Goal: Check status: Check status

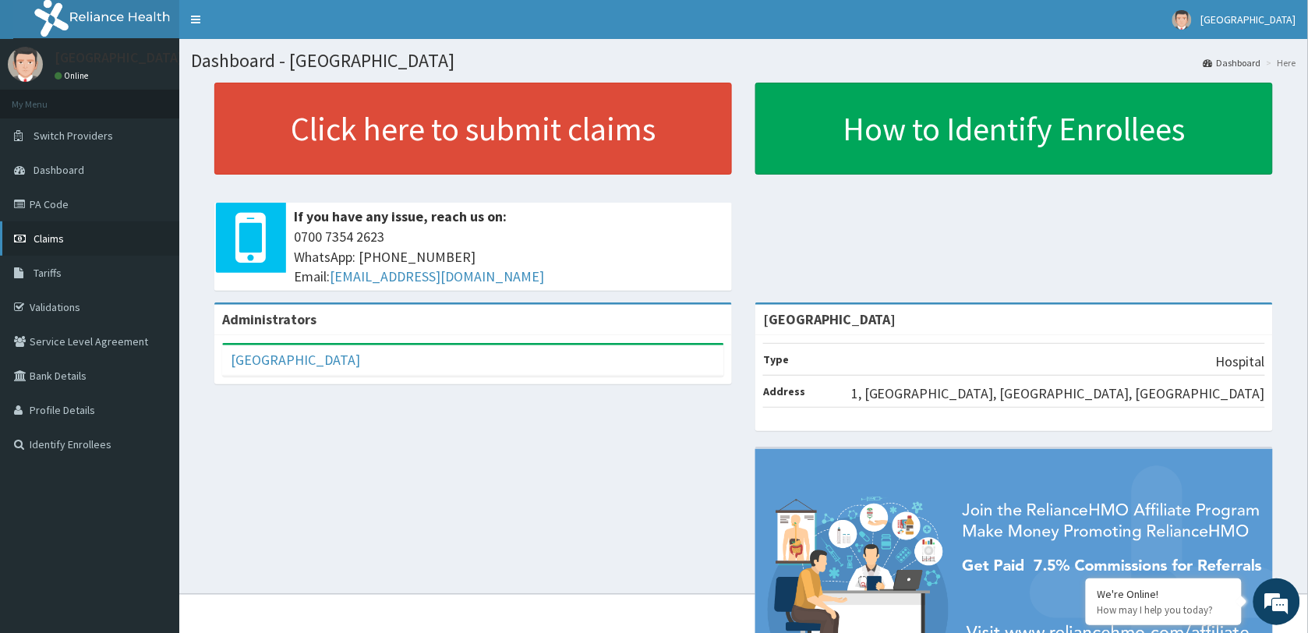
click at [36, 236] on span "Claims" at bounding box center [49, 239] width 30 height 14
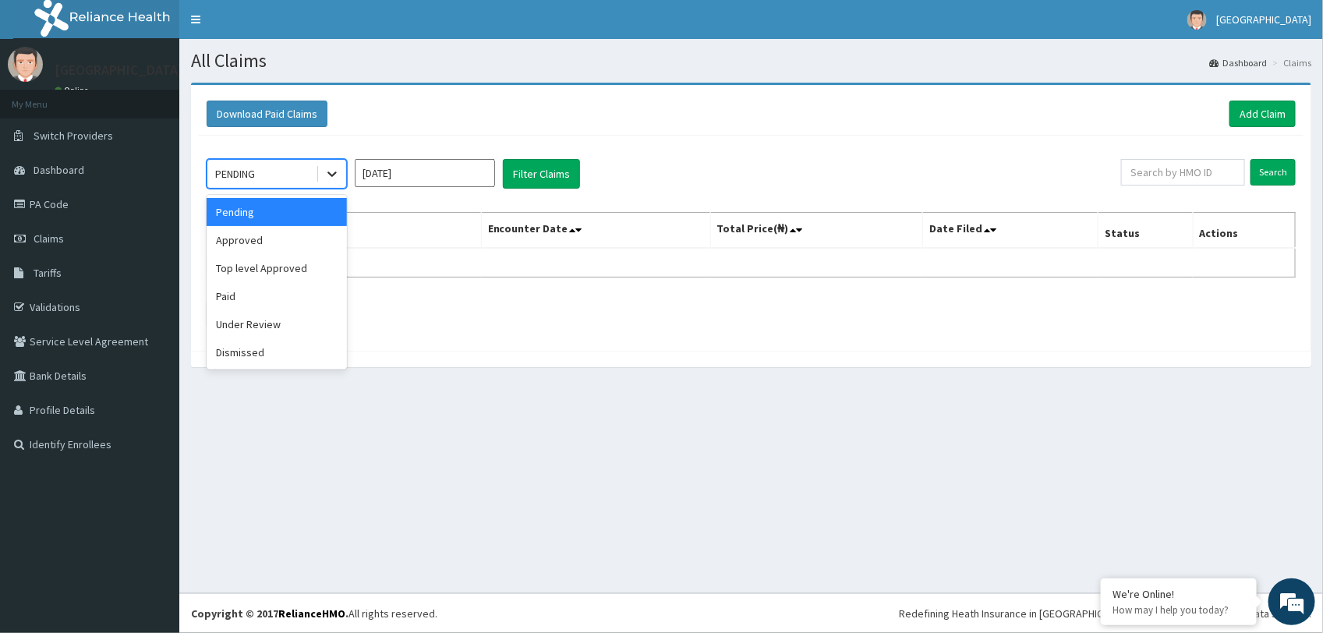
click at [337, 176] on icon at bounding box center [332, 174] width 16 height 16
click at [254, 293] on div "Paid" at bounding box center [277, 296] width 140 height 28
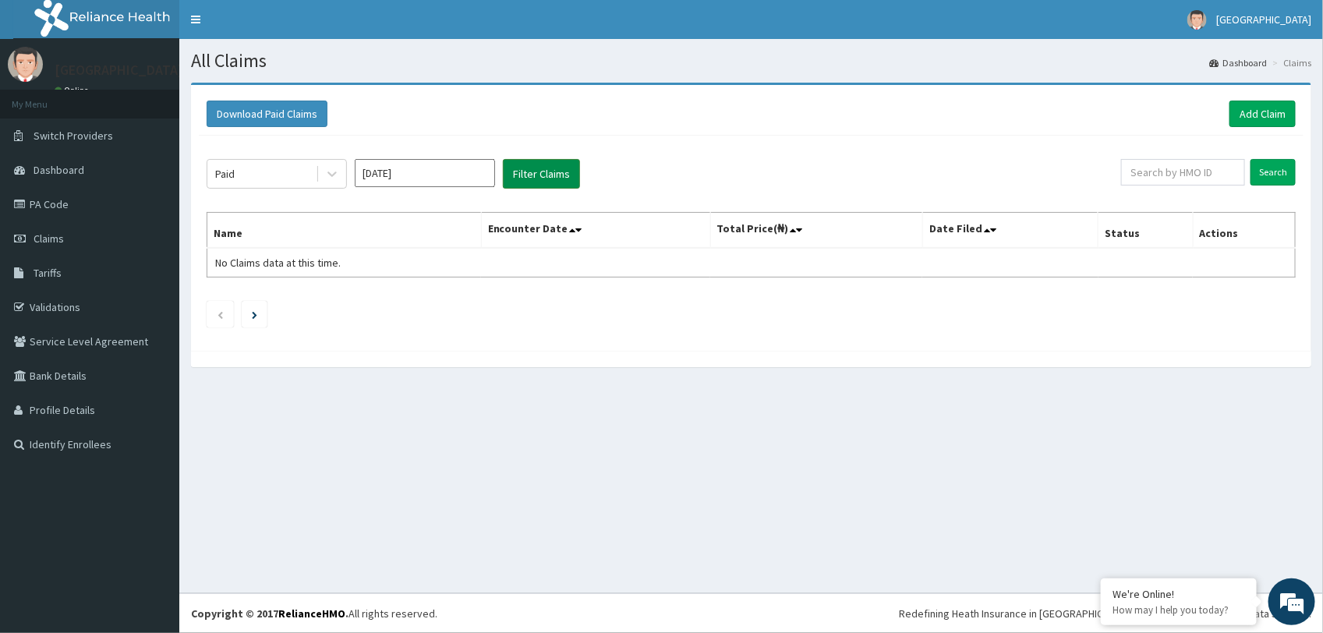
click at [544, 170] on button "Filter Claims" at bounding box center [541, 174] width 77 height 30
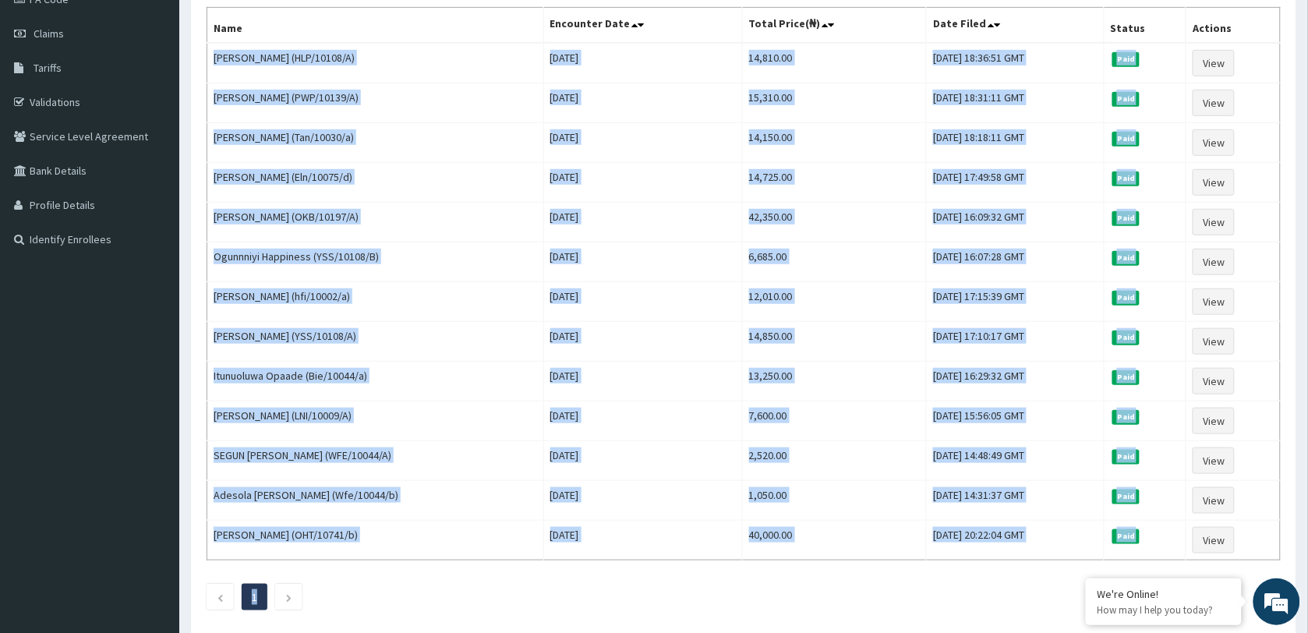
scroll to position [297, 0]
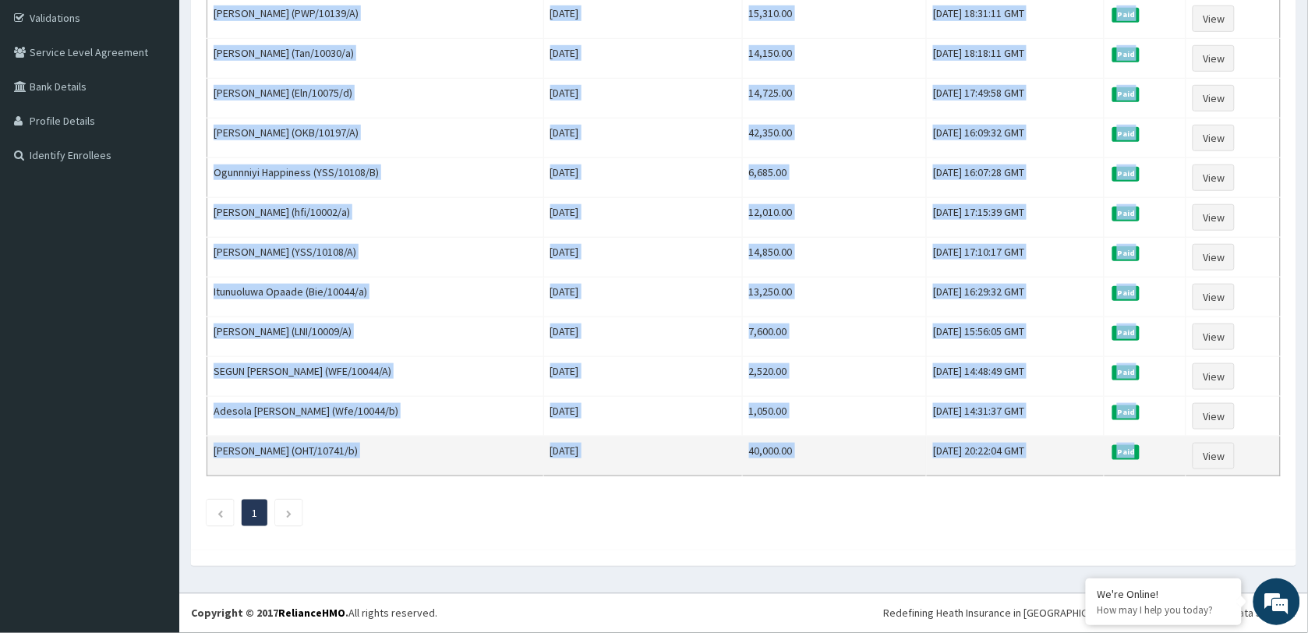
drag, startPoint x: 211, startPoint y: 259, endPoint x: 1170, endPoint y: 443, distance: 976.6
click at [1170, 443] on tbody "Nehemiah Ugoala (HLP/10108/A) Tue Aug 05 2025 14,810.00 Tue, 05 Aug 2025 18:36:…" at bounding box center [744, 218] width 1074 height 518
copy tbody "Nehemiah Ugoala (HLP/10108/A) Tue Aug 05 2025 14,810.00 Tue, 05 Aug 2025 18:36:…"
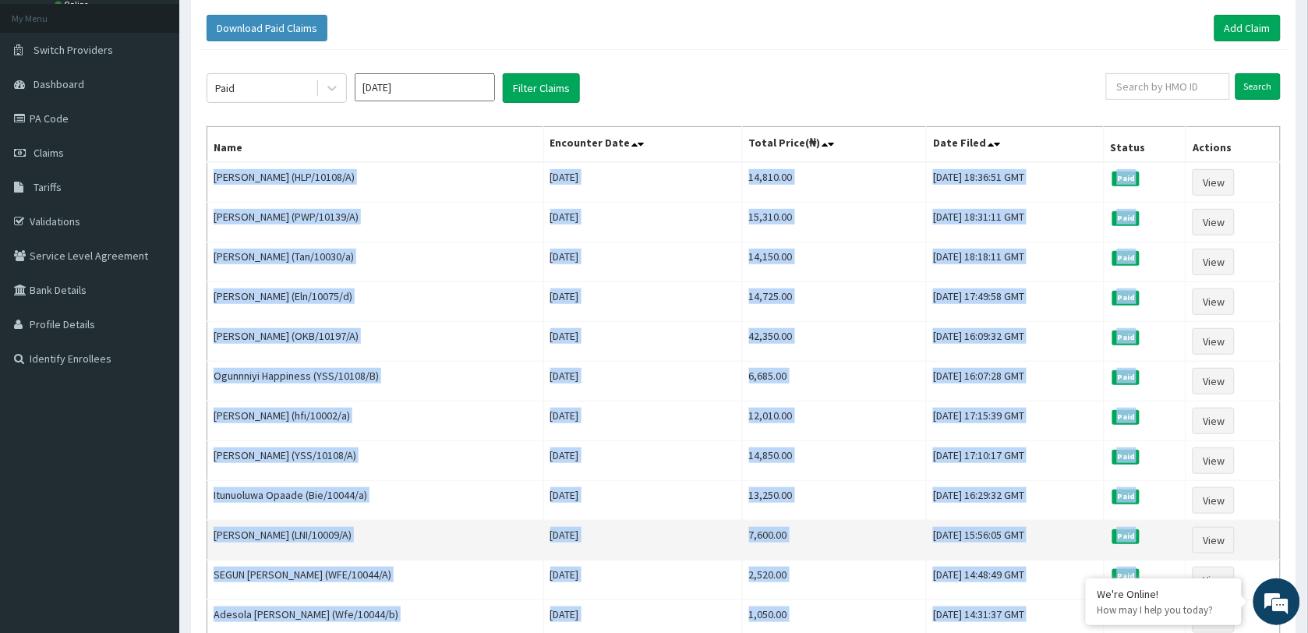
scroll to position [0, 0]
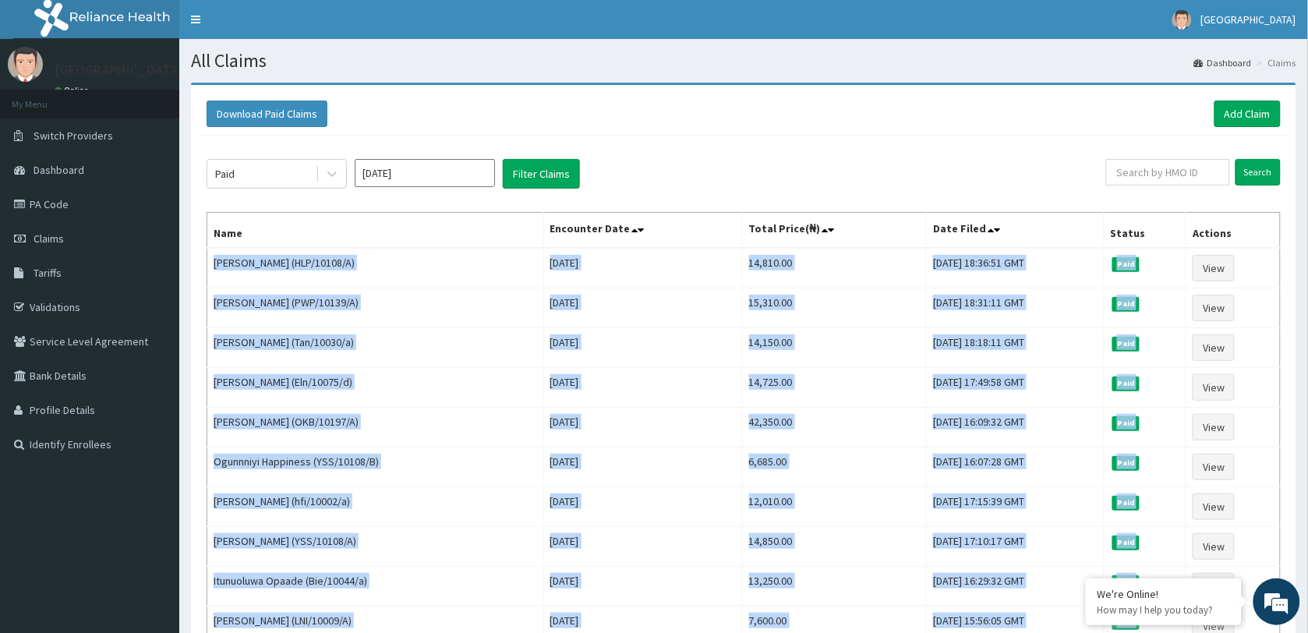
click at [449, 172] on input "Aug 2025" at bounding box center [425, 173] width 140 height 28
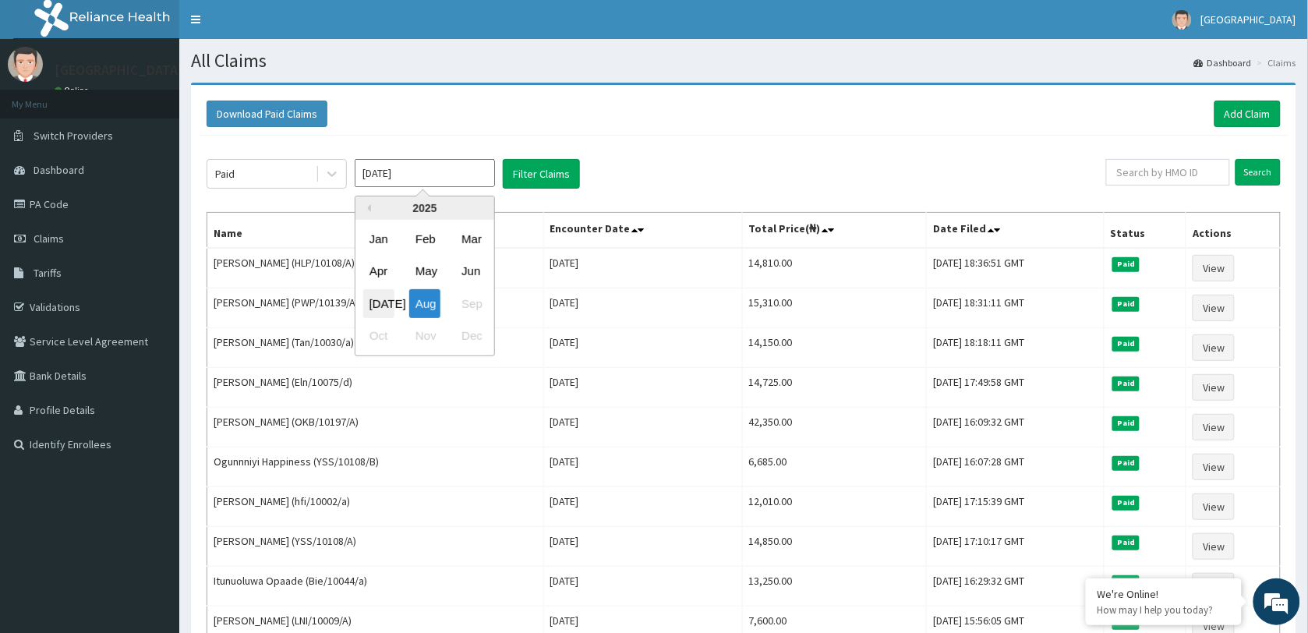
click at [384, 299] on div "Jul" at bounding box center [378, 303] width 31 height 29
type input "Jul 2025"
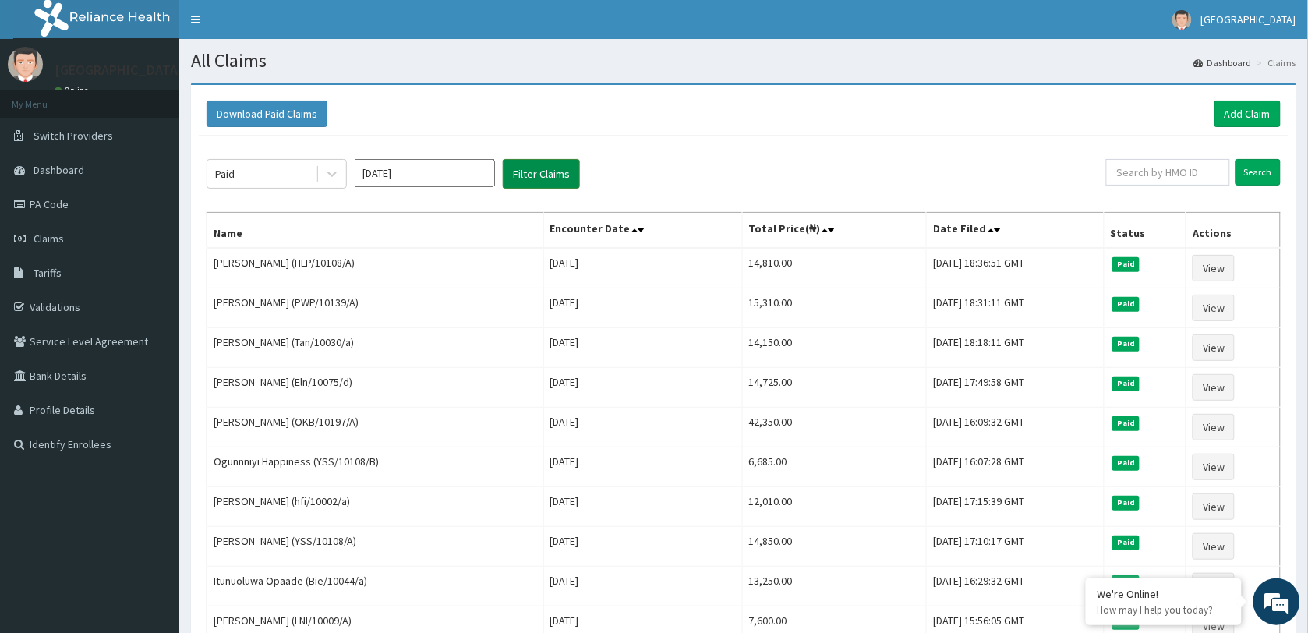
click at [527, 174] on button "Filter Claims" at bounding box center [541, 174] width 77 height 30
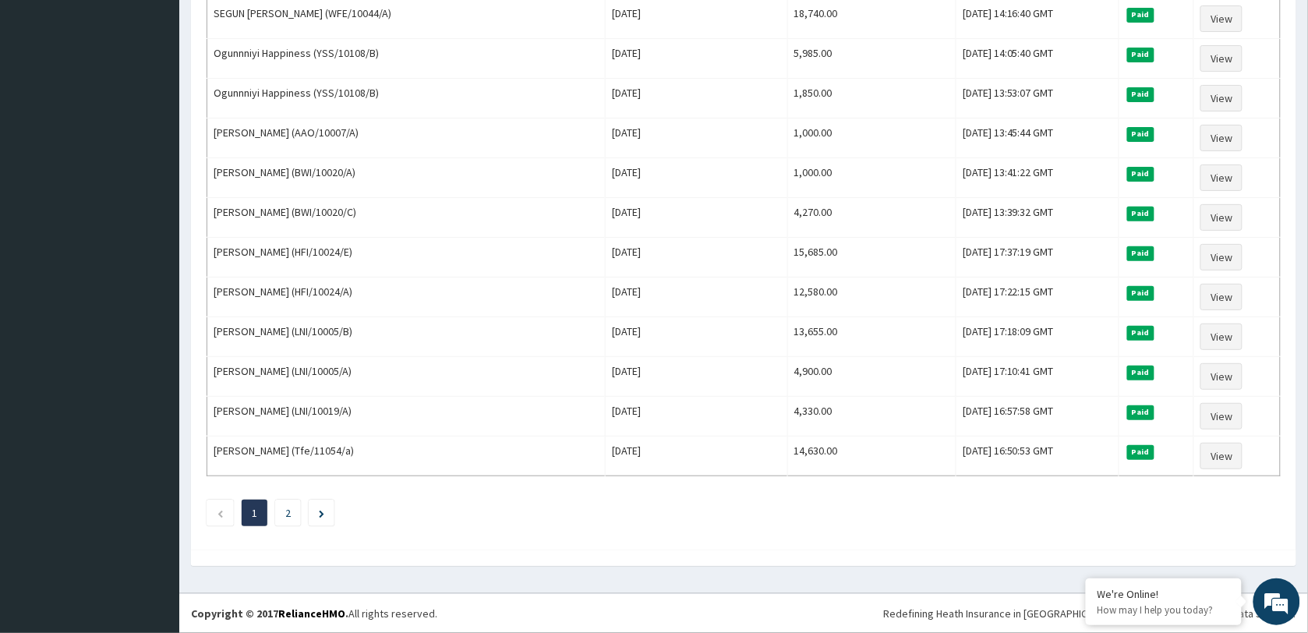
scroll to position [1790, 0]
click at [293, 511] on li "2" at bounding box center [288, 513] width 26 height 27
click at [300, 515] on li "2" at bounding box center [288, 513] width 26 height 27
click at [322, 515] on icon "Next page" at bounding box center [321, 514] width 5 height 8
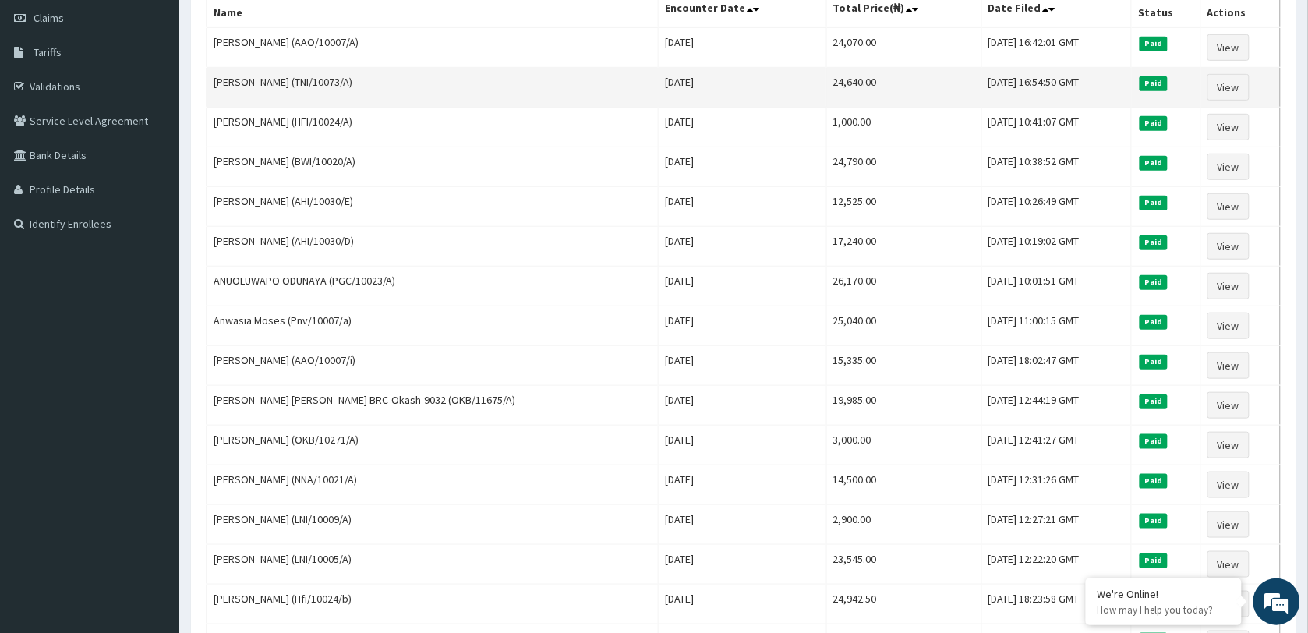
scroll to position [0, 0]
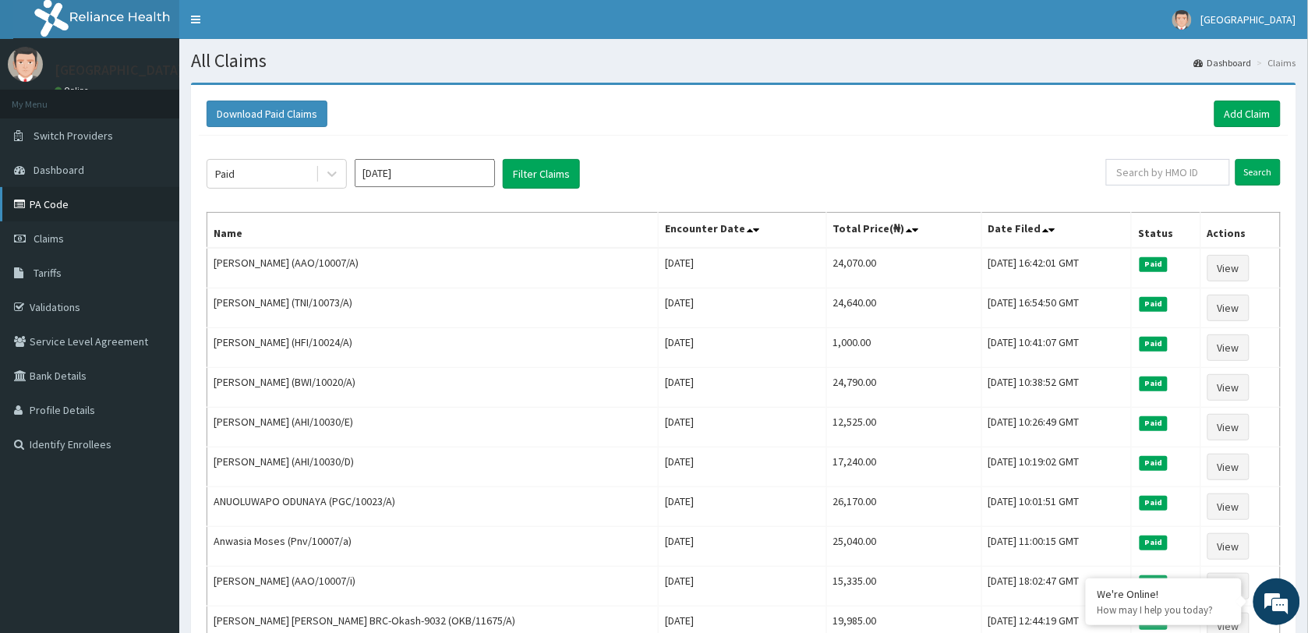
click at [51, 197] on link "PA Code" at bounding box center [89, 204] width 179 height 34
